Goal: Information Seeking & Learning: Learn about a topic

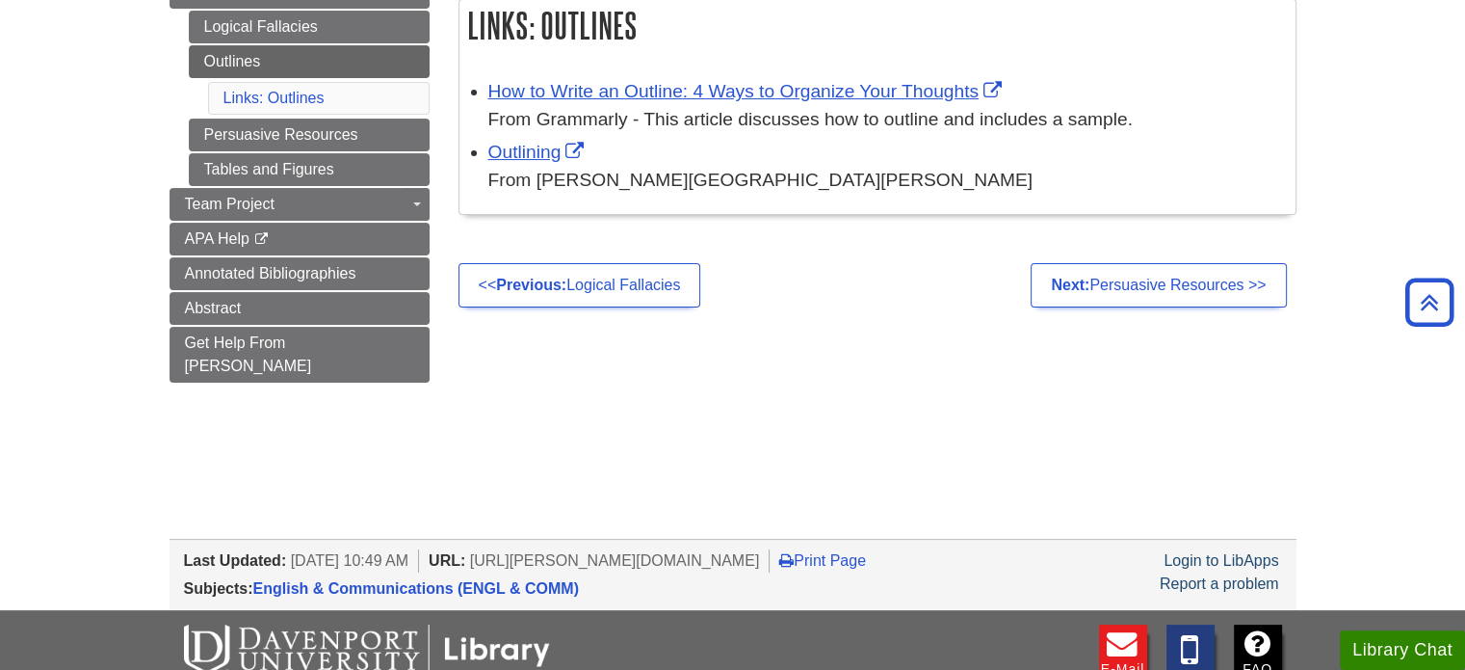
scroll to position [237, 0]
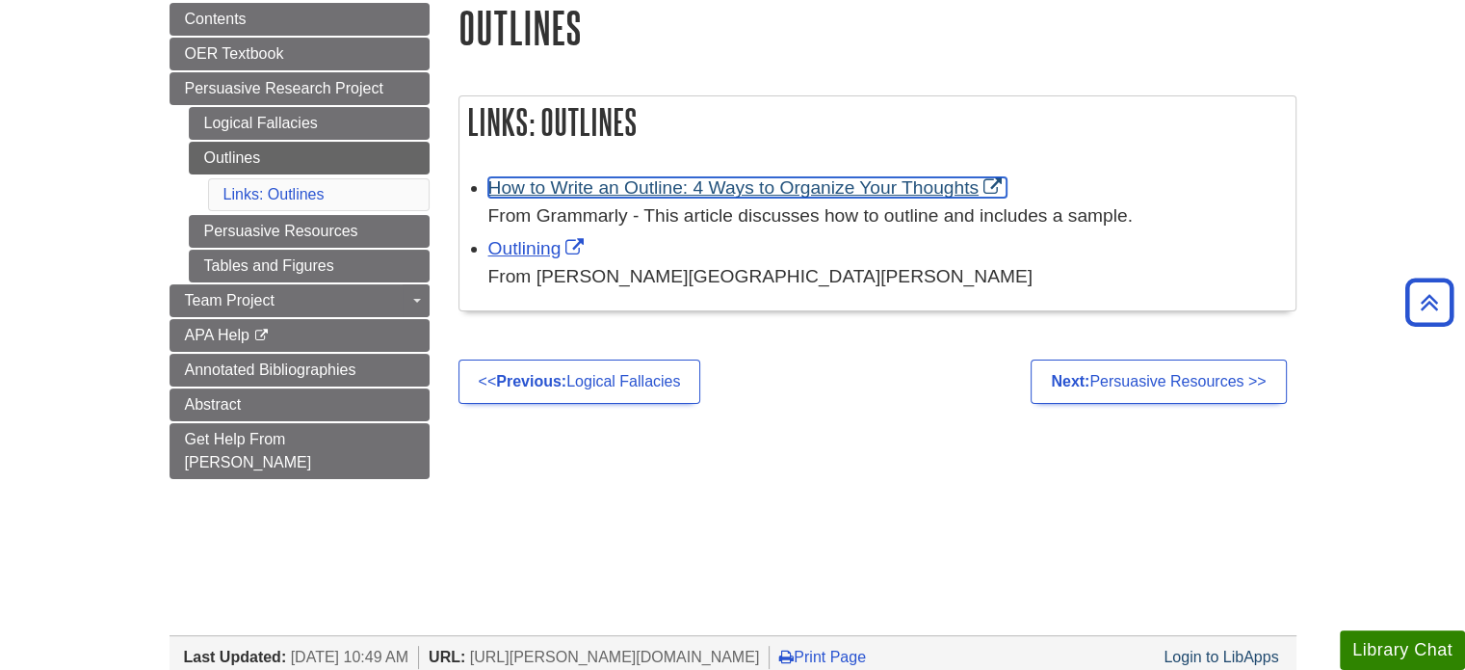
click at [684, 187] on link "How to Write an Outline: 4 Ways to Organize Your Thoughts" at bounding box center [747, 187] width 518 height 20
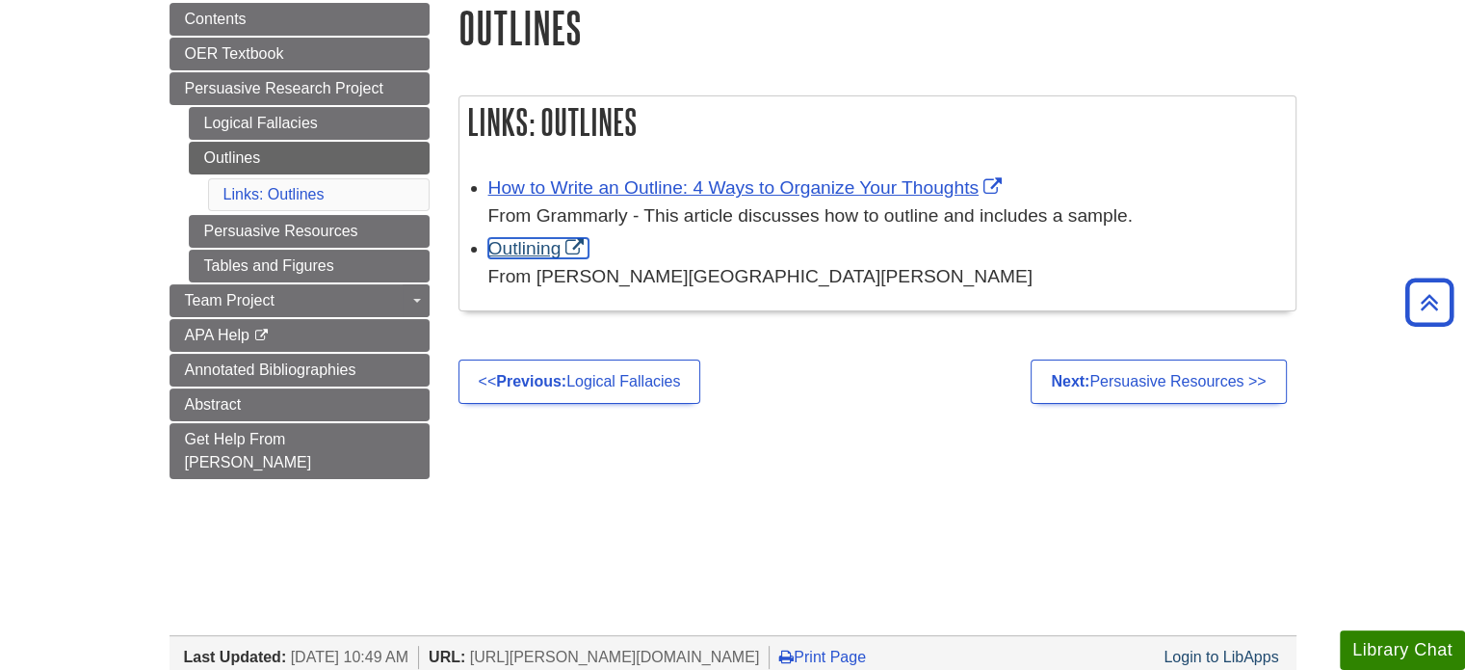
click at [536, 257] on link "Outlining" at bounding box center [538, 248] width 101 height 20
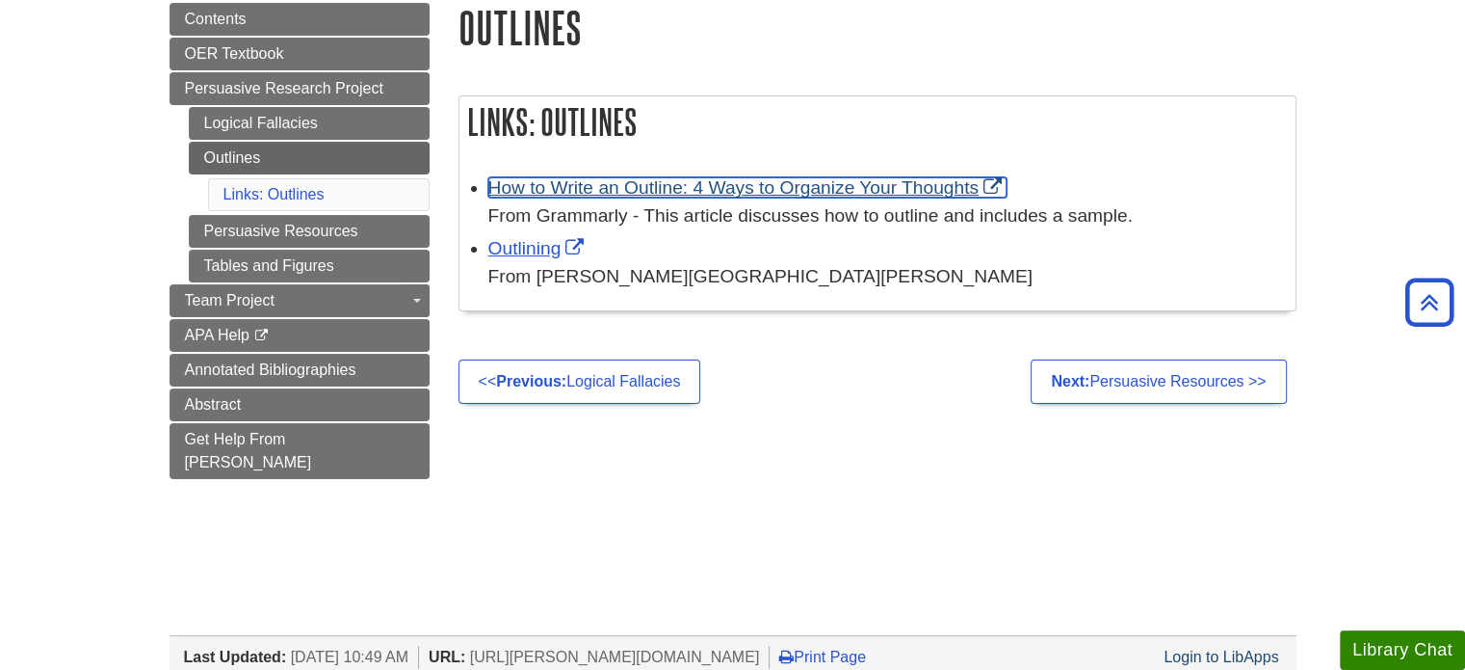
click at [729, 192] on link "How to Write an Outline: 4 Ways to Organize Your Thoughts" at bounding box center [747, 187] width 518 height 20
click at [655, 189] on link "How to Write an Outline: 4 Ways to Organize Your Thoughts" at bounding box center [747, 187] width 518 height 20
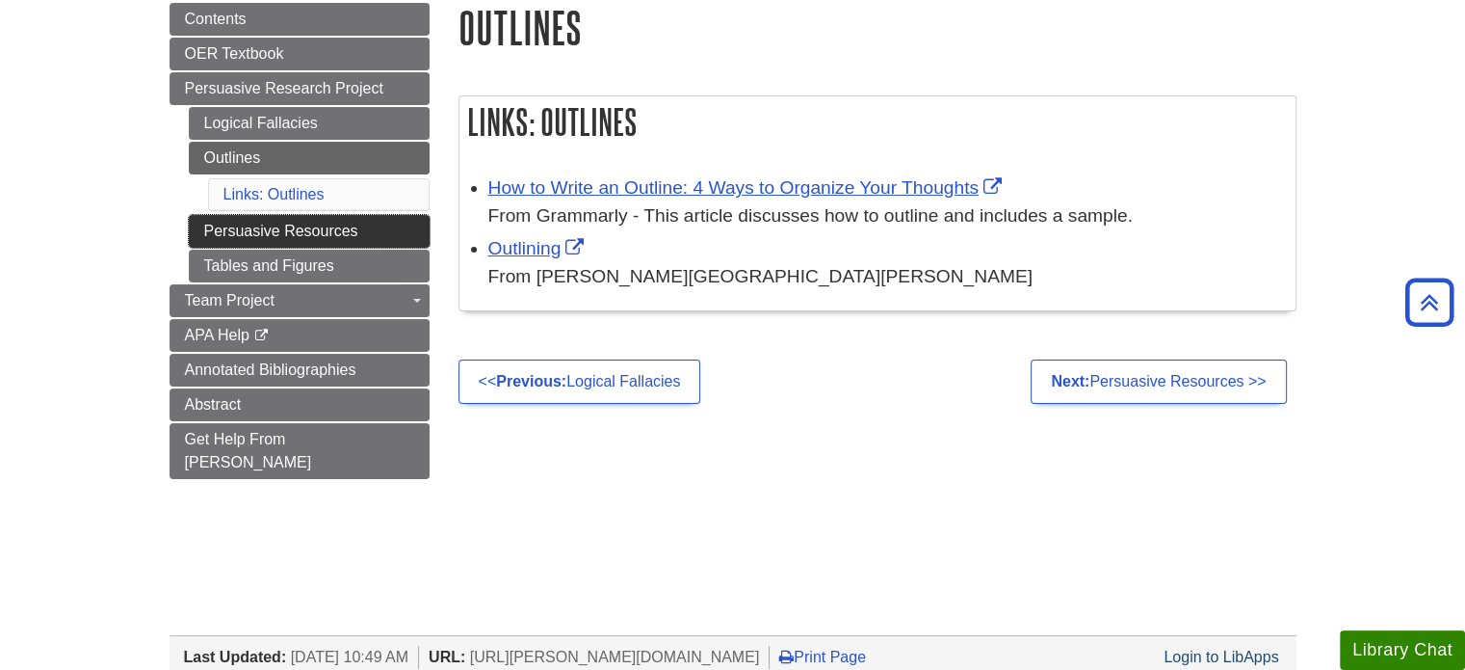
click at [331, 232] on link "Persuasive Resources" at bounding box center [309, 231] width 241 height 33
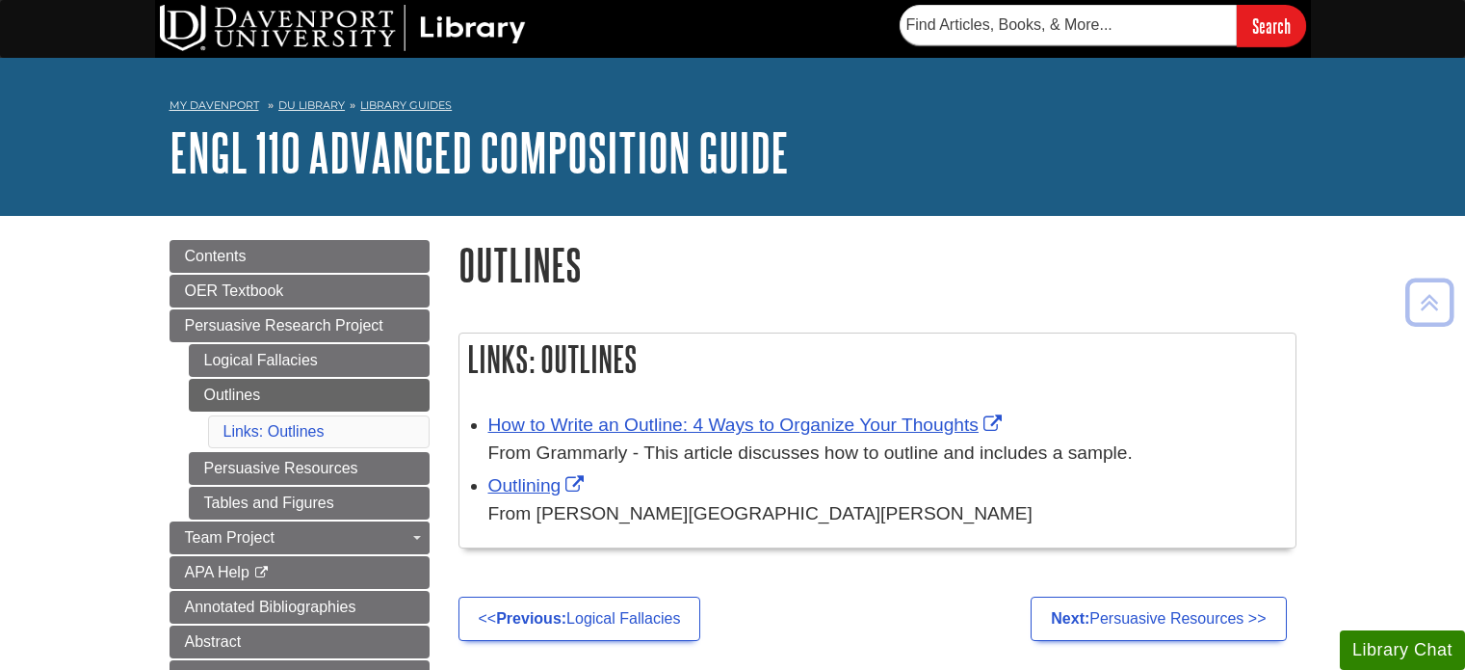
scroll to position [333, 0]
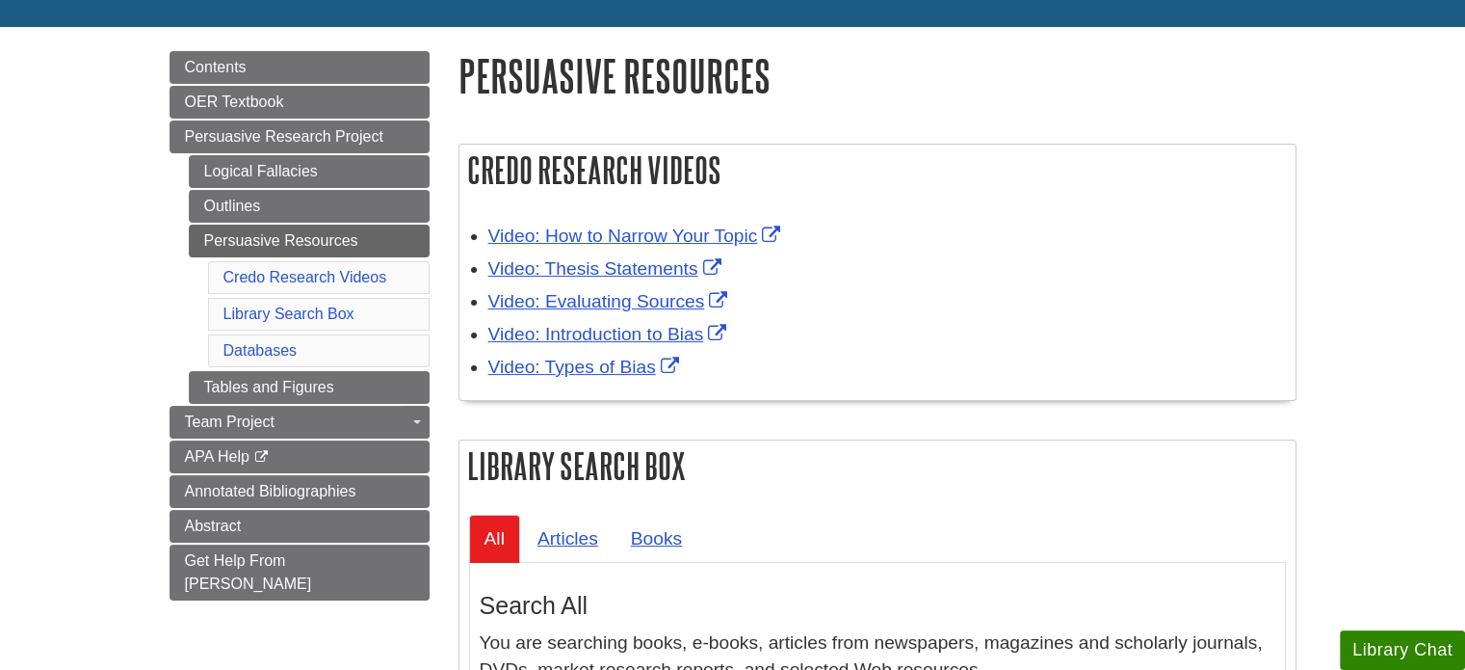
scroll to position [193, 0]
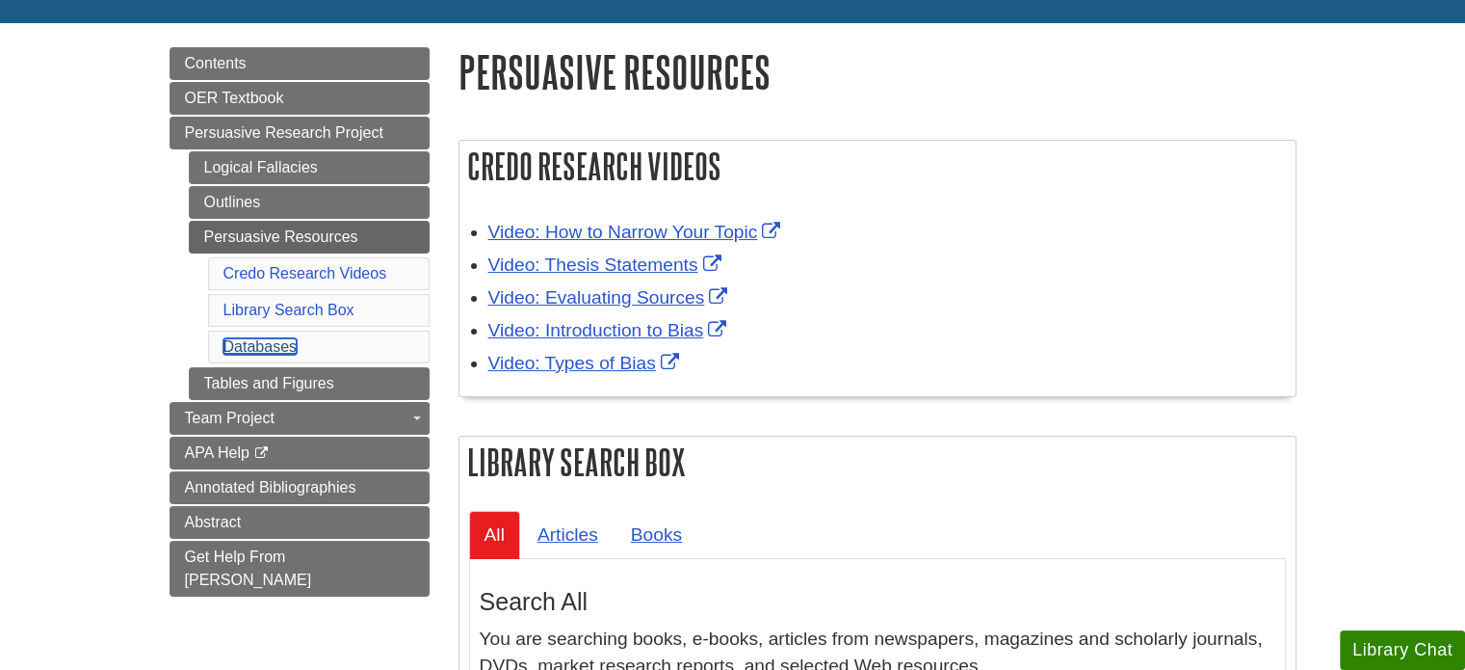
click at [270, 345] on link "Databases" at bounding box center [261, 346] width 74 height 16
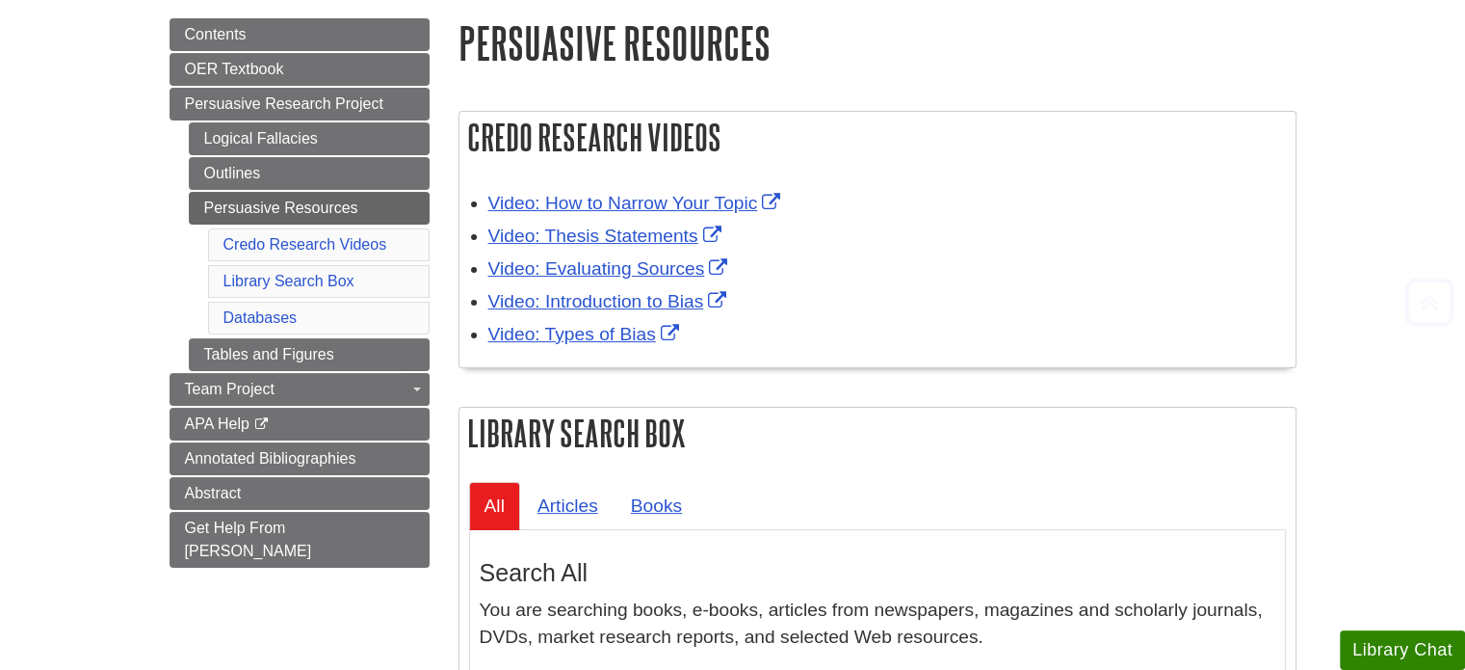
scroll to position [293, 0]
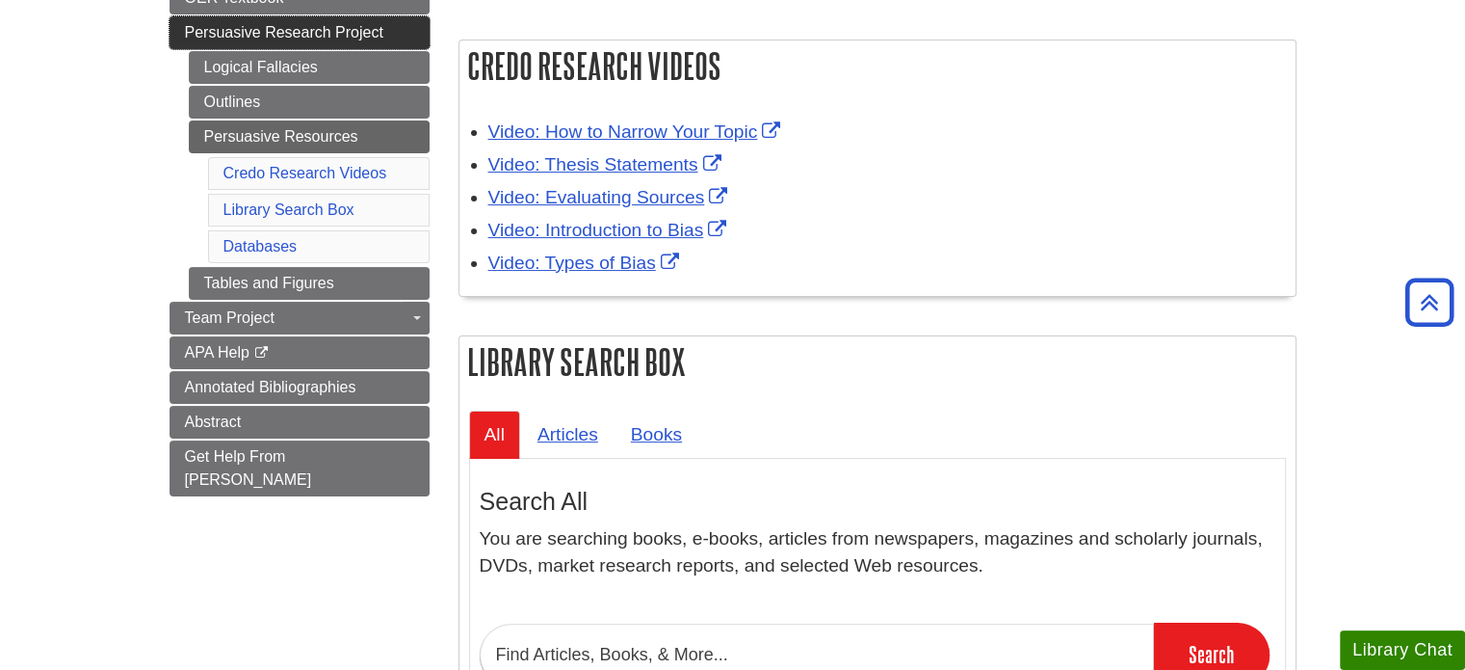
click at [283, 26] on span "Persuasive Research Project" at bounding box center [284, 32] width 198 height 16
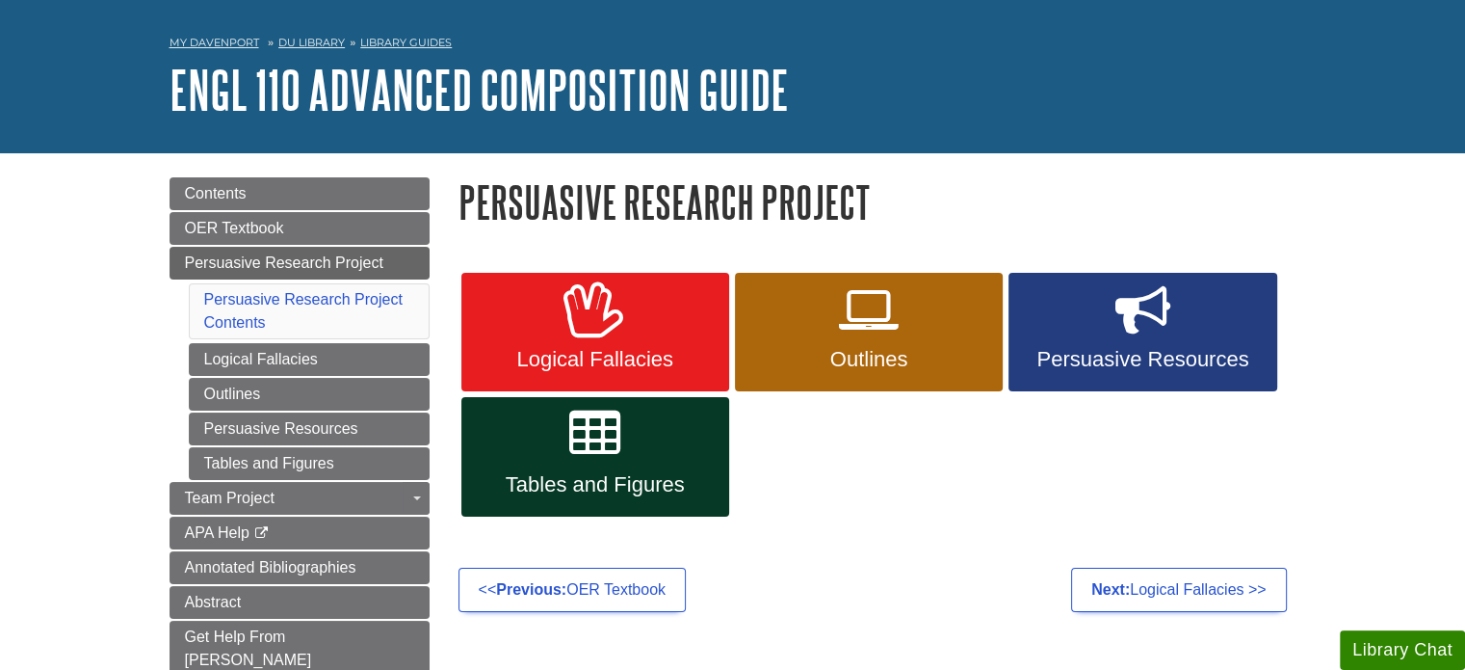
scroll to position [96, 0]
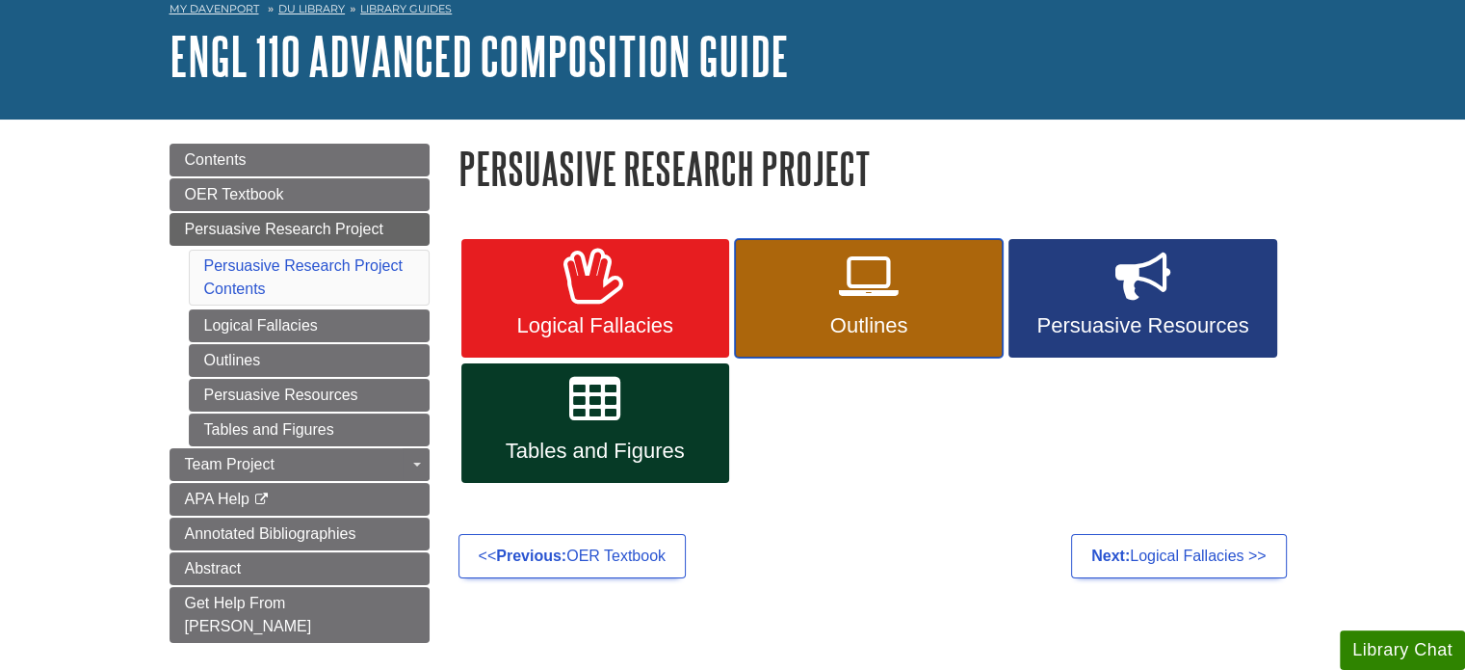
click at [865, 288] on icon at bounding box center [869, 277] width 60 height 56
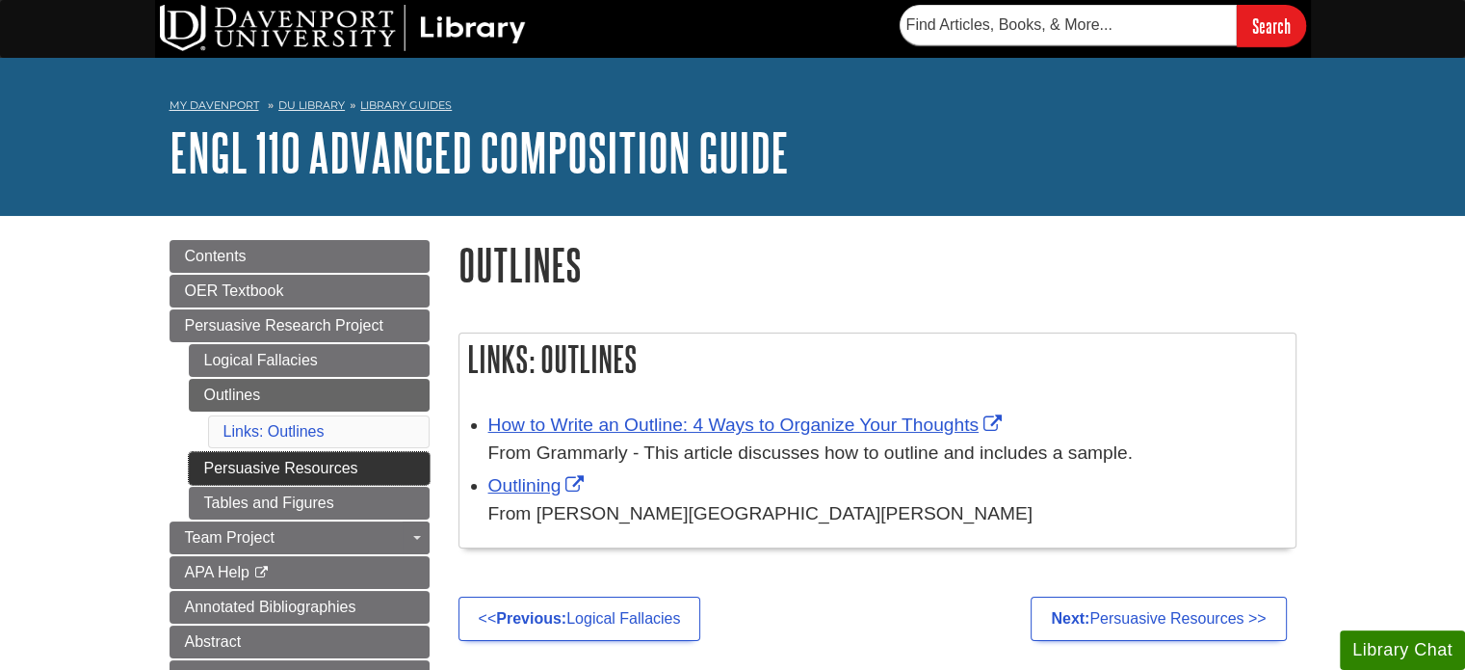
click at [289, 461] on link "Persuasive Resources" at bounding box center [309, 468] width 241 height 33
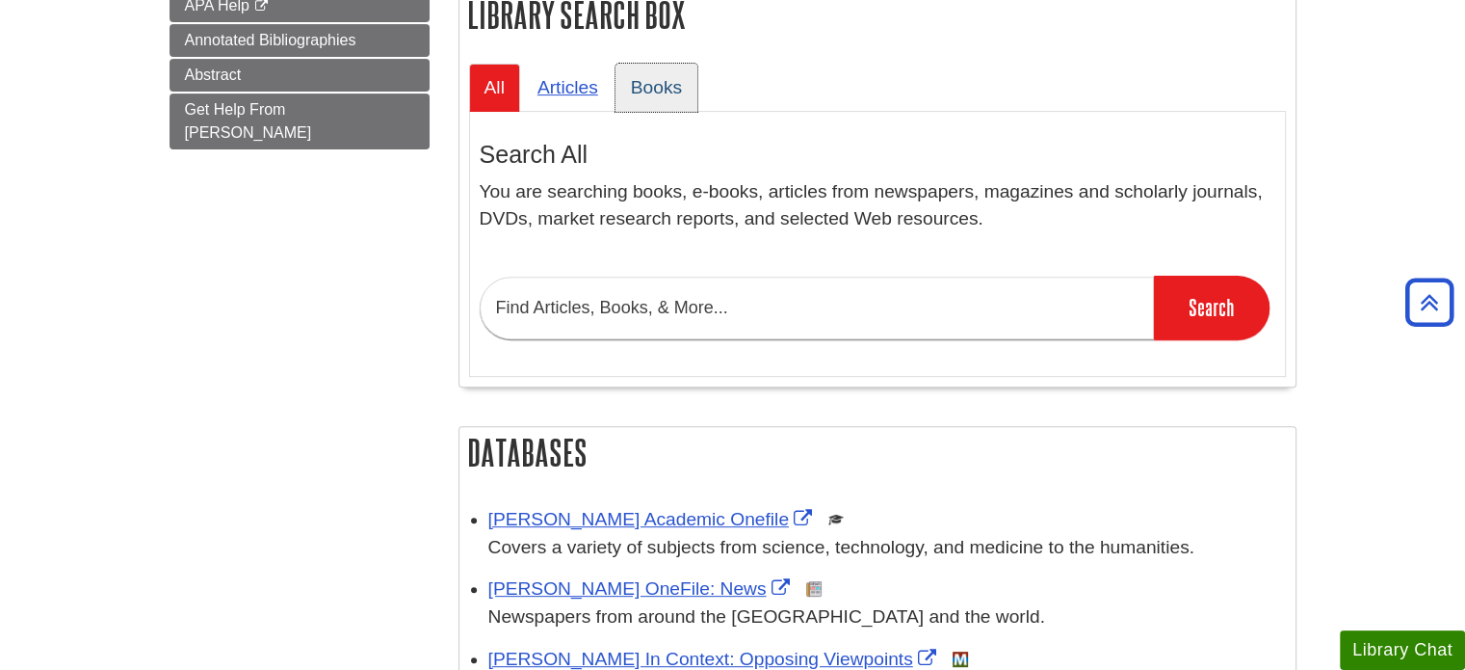
scroll to position [674, 0]
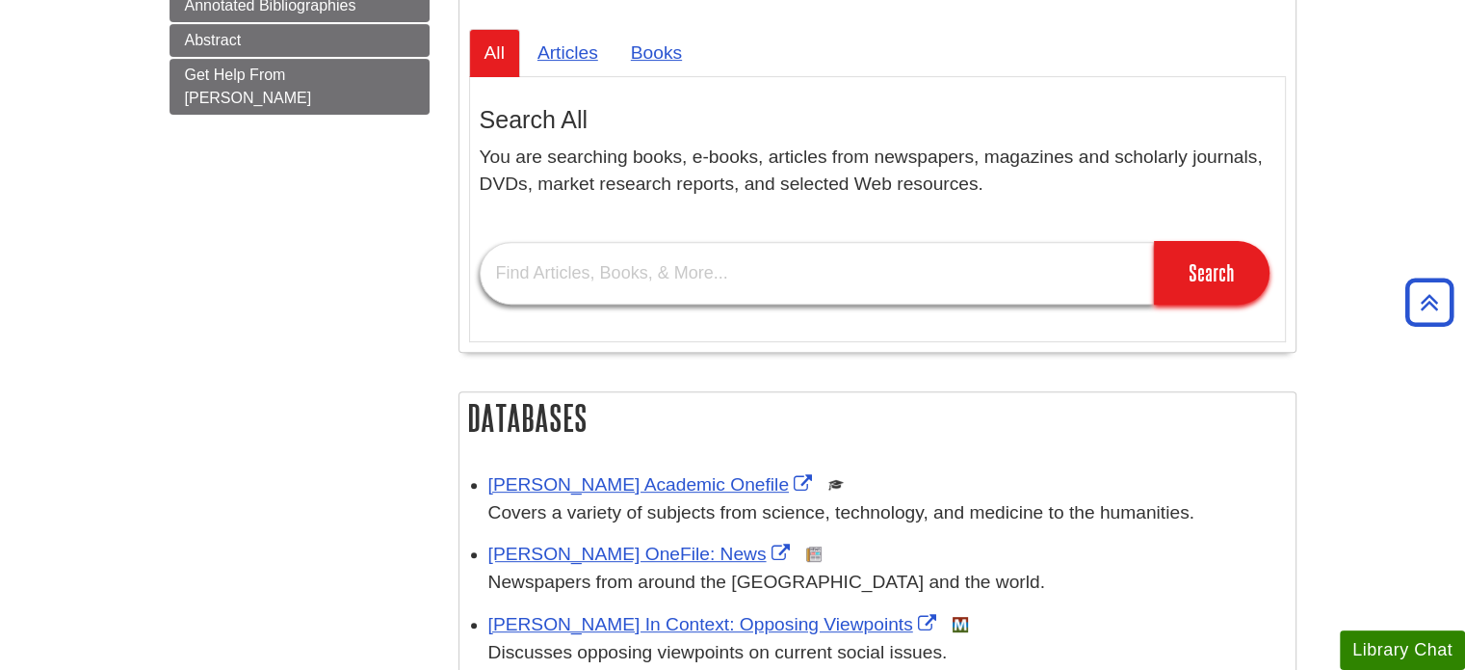
click at [636, 261] on input "text" at bounding box center [817, 273] width 674 height 63
click at [606, 284] on input "text" at bounding box center [817, 273] width 674 height 63
paste input "It is unethical to use AI in creative fields such as music, writing, art."
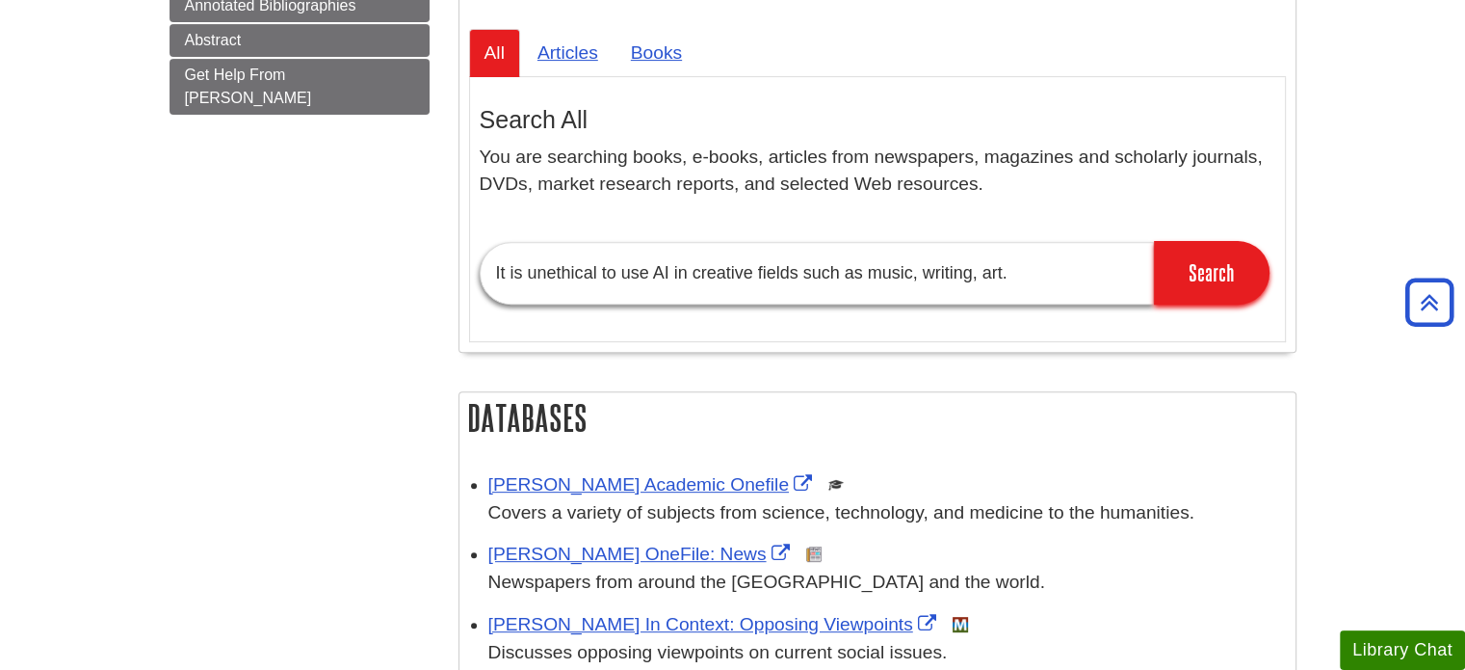
type input "It is unethical to use AI in creative fields such as music, writing, art."
click at [1154, 241] on input "Search" at bounding box center [1212, 273] width 116 height 64
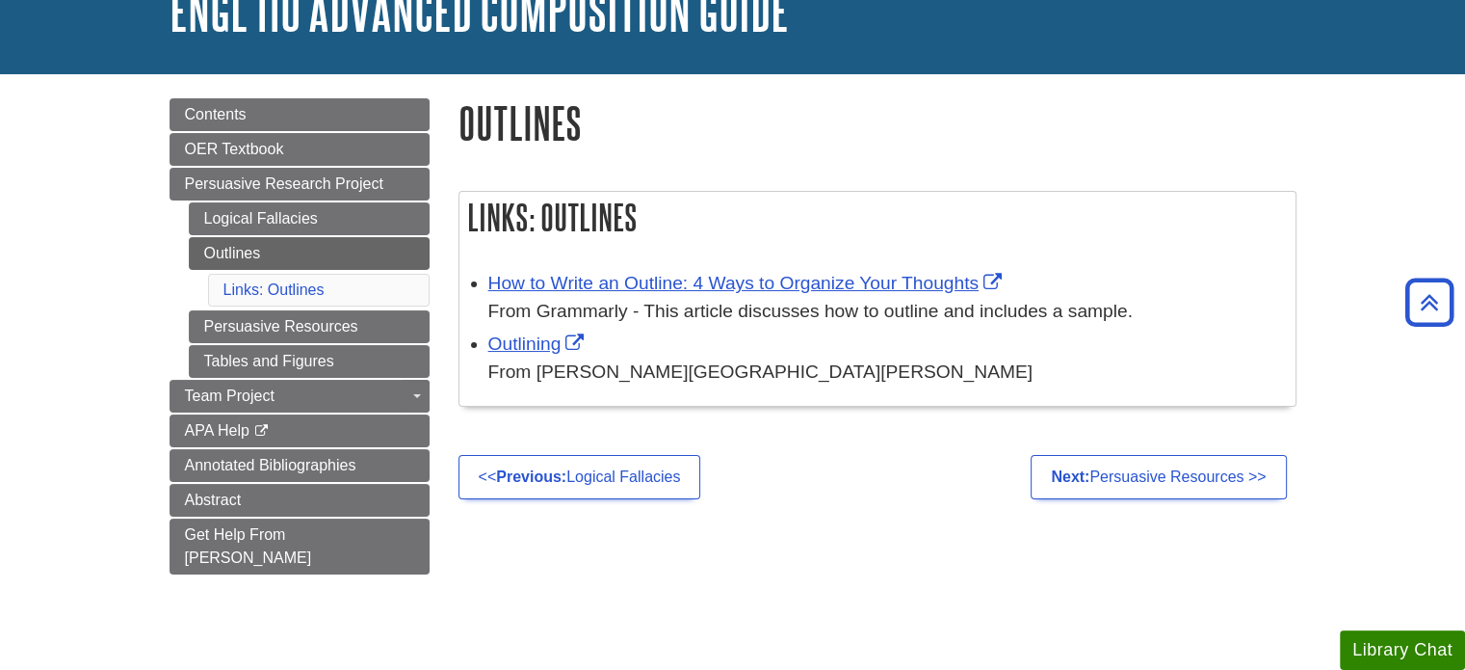
scroll to position [141, 0]
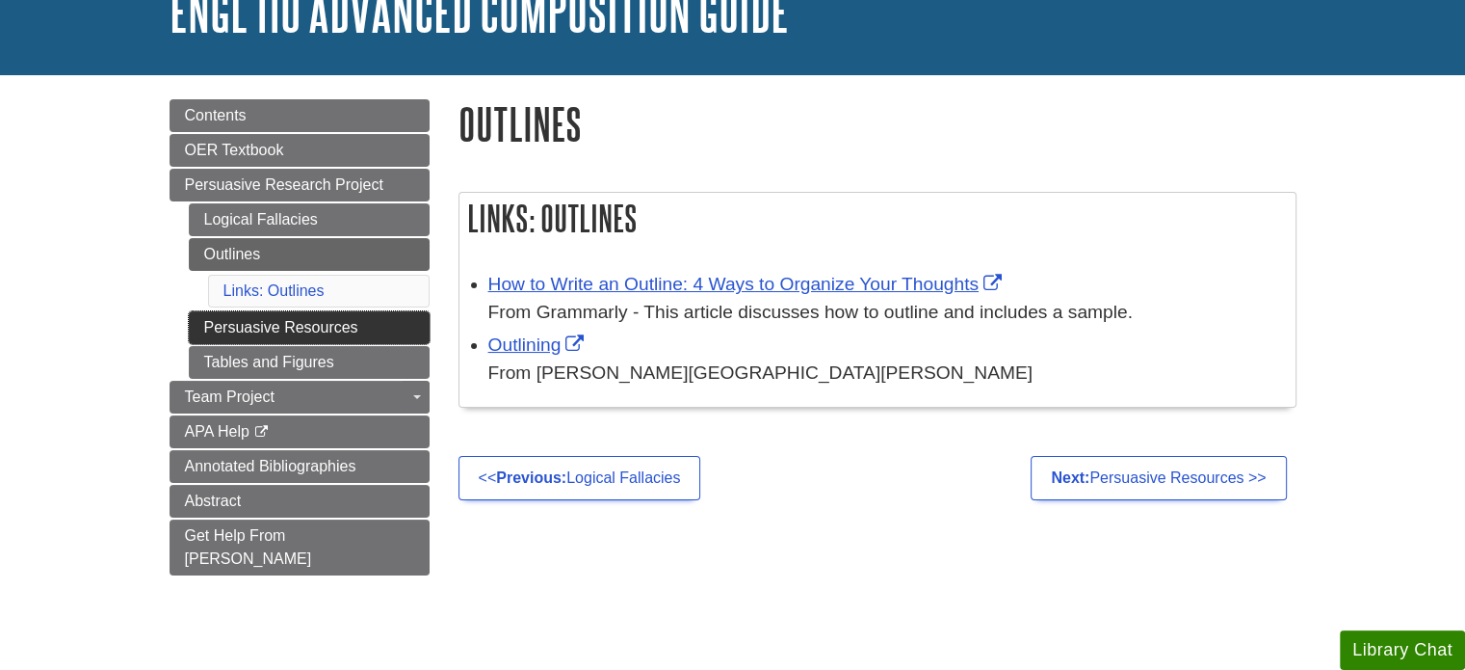
click at [295, 325] on link "Persuasive Resources" at bounding box center [309, 327] width 241 height 33
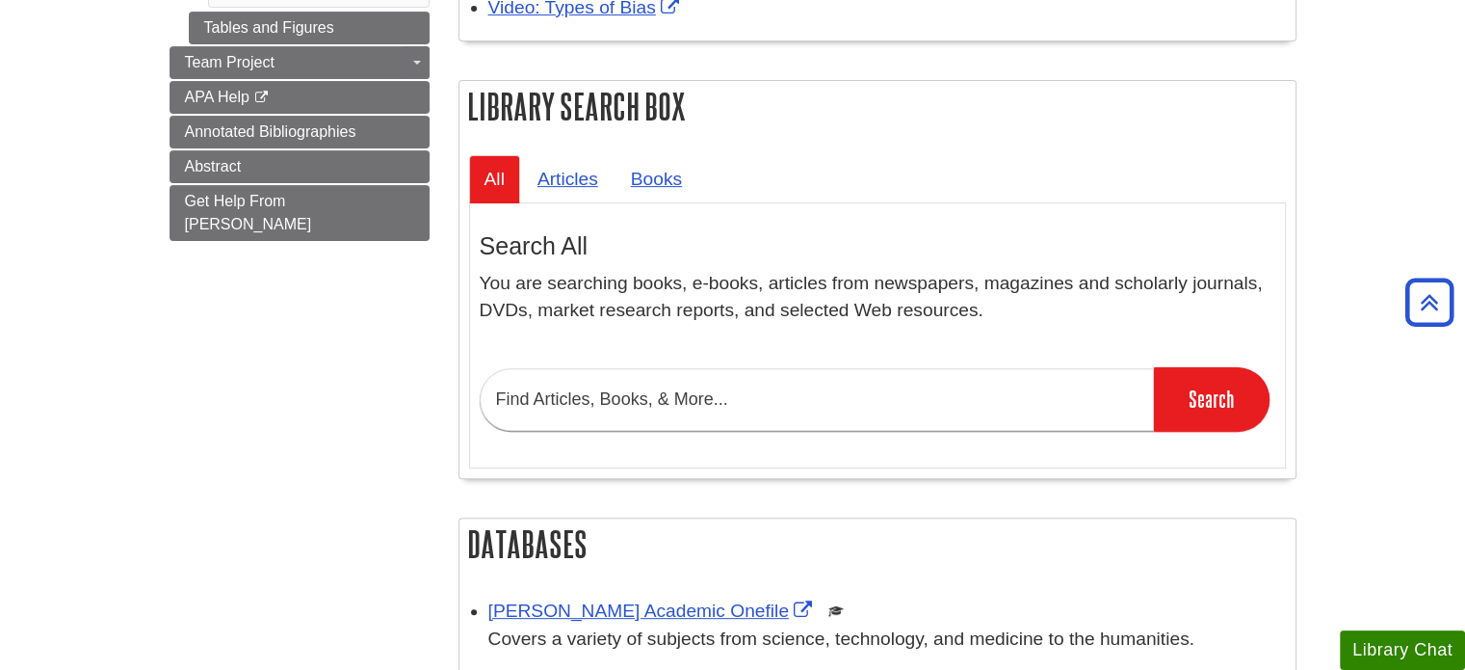
scroll to position [482, 0]
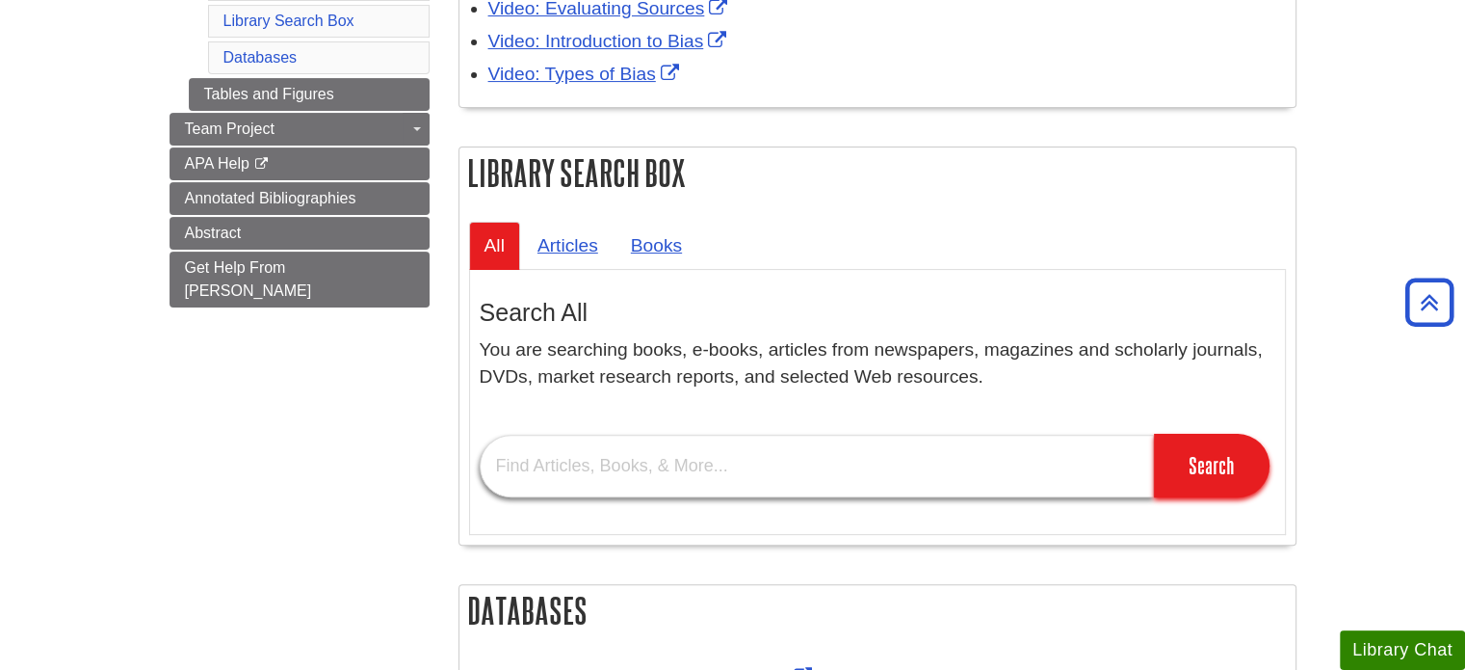
click at [593, 453] on input "text" at bounding box center [817, 466] width 674 height 63
click at [521, 461] on input "It is unethical to use AI in creative fields such as music, writing, art." at bounding box center [817, 466] width 674 height 63
click at [590, 462] on input "unethical to use AI in creative fields such as music, writing, art." at bounding box center [817, 466] width 674 height 63
click at [603, 462] on input "unethical use AI in creative fields such as music, writing, art." at bounding box center [817, 466] width 674 height 63
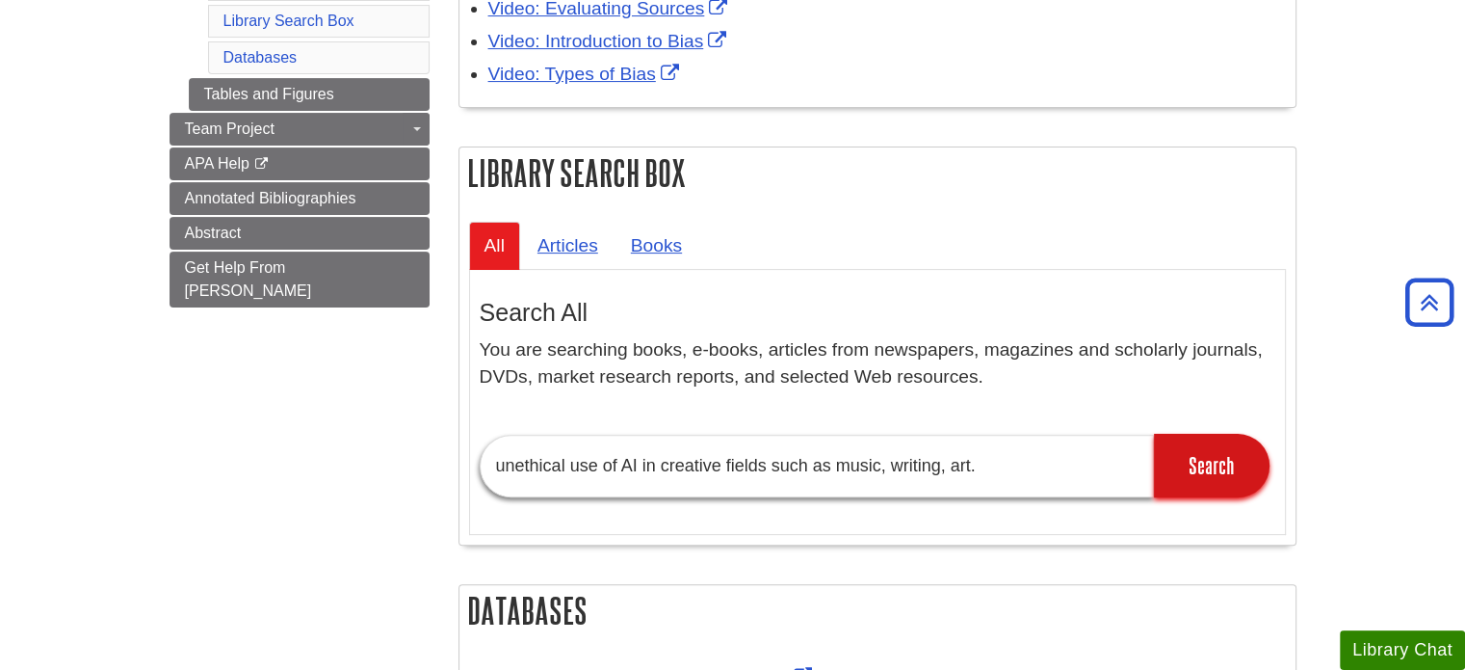
type input "unethical use of AI in creative fields such as music, writing, art."
click at [1202, 469] on input "Search" at bounding box center [1212, 466] width 116 height 64
